Goal: Task Accomplishment & Management: Manage account settings

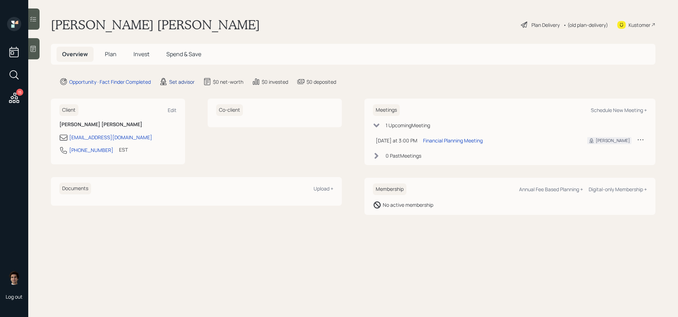
click at [184, 81] on div "Set advisor" at bounding box center [181, 81] width 25 height 7
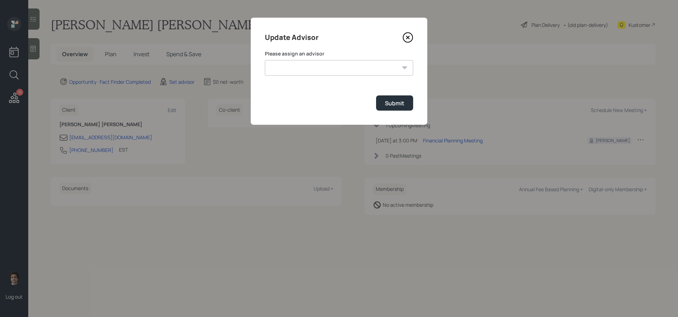
click at [325, 66] on select "James DiStasi Sami Boghos Treva Nostdahl Jonah Coleman Tyler End Eric Schwartz …" at bounding box center [339, 68] width 148 height 16
select select "59554aeb-d739-4552-90b9-0d27d70b4bf7"
click at [265, 60] on select "James DiStasi Sami Boghos Treva Nostdahl Jonah Coleman Tyler End Eric Schwartz …" at bounding box center [339, 68] width 148 height 16
click at [393, 106] on div "Submit" at bounding box center [394, 103] width 19 height 8
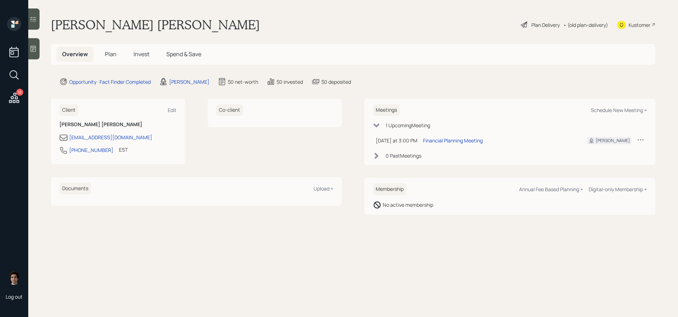
click at [34, 46] on icon at bounding box center [33, 48] width 7 height 7
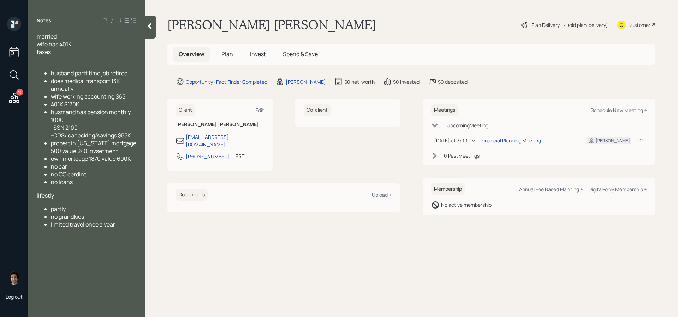
click at [155, 20] on div at bounding box center [150, 27] width 11 height 23
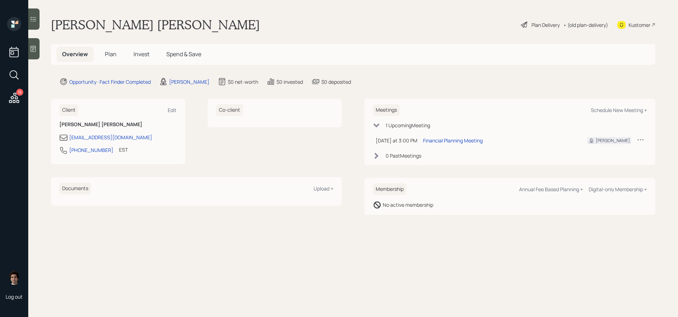
click at [126, 38] on main "Prado Bhiro Plan Delivery • (old plan-delivery) Kustomer Overview Plan Invest S…" at bounding box center [353, 158] width 650 height 317
drag, startPoint x: 126, startPoint y: 25, endPoint x: 44, endPoint y: 25, distance: 81.6
click at [44, 25] on main "Prado Bhiro Plan Delivery • (old plan-delivery) Kustomer Overview Plan Invest S…" at bounding box center [353, 158] width 650 height 317
copy h1 "Prado Bhiro"
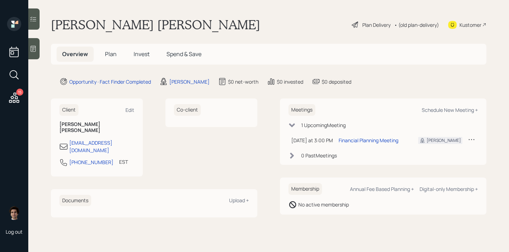
click at [42, 101] on main "Prado Bhiro Plan Delivery • (old plan-delivery) Kustomer Overview Plan Invest S…" at bounding box center [268, 126] width 480 height 252
click at [30, 53] on div at bounding box center [33, 48] width 11 height 21
